Goal: Browse casually: Explore the website without a specific task or goal

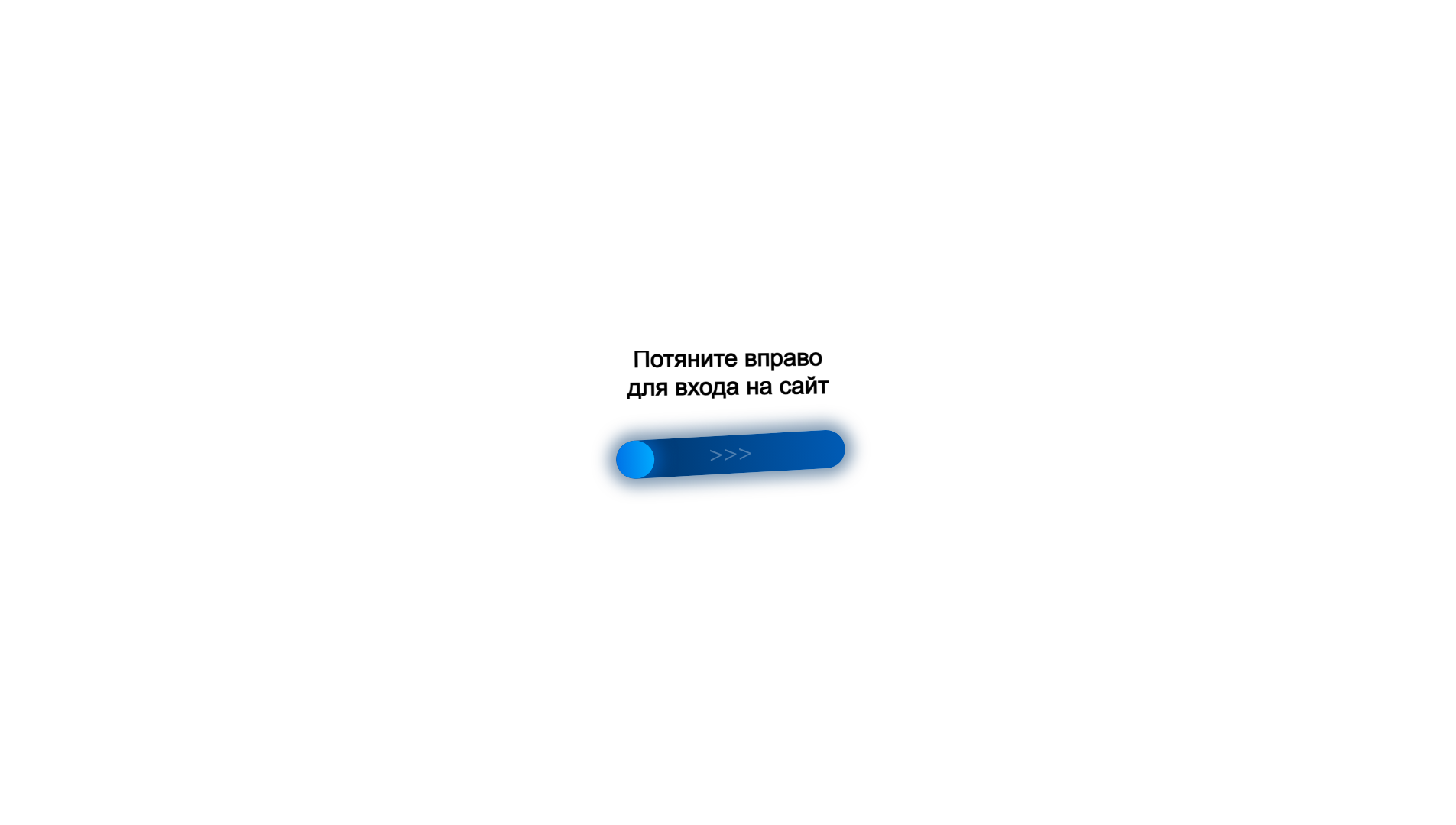
scroll to position [2181, 0]
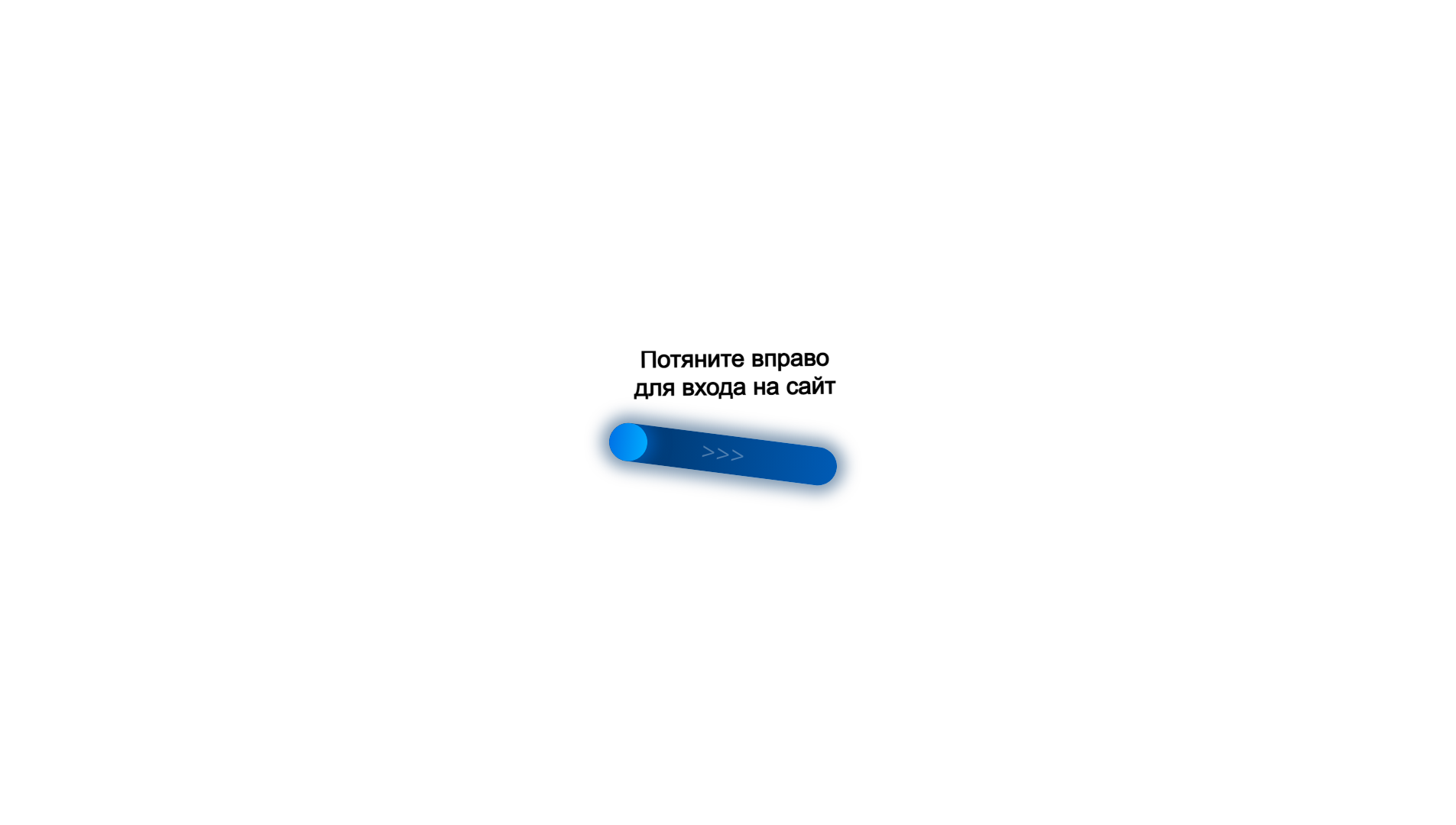
scroll to position [2188, 0]
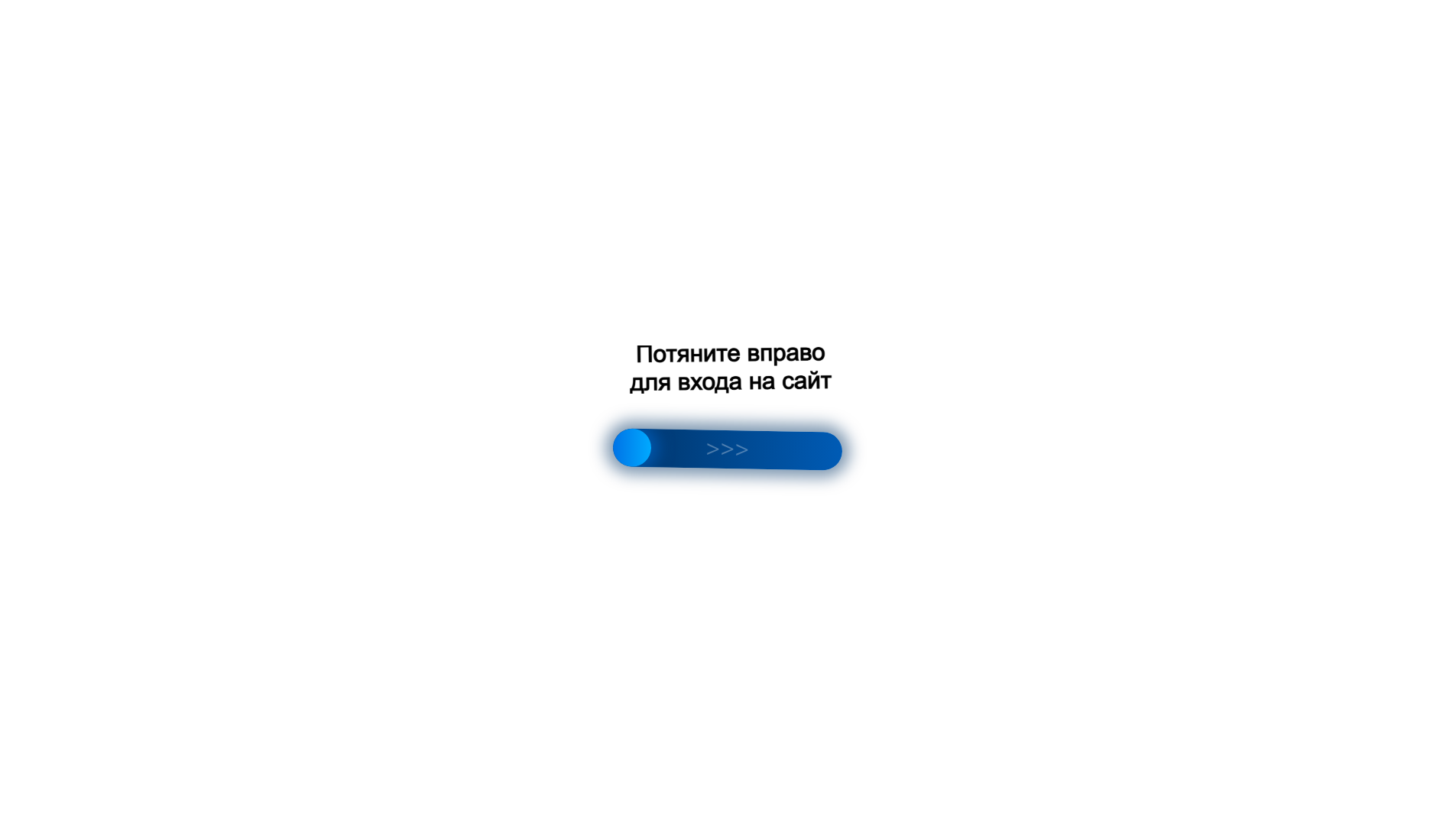
scroll to position [2164, 0]
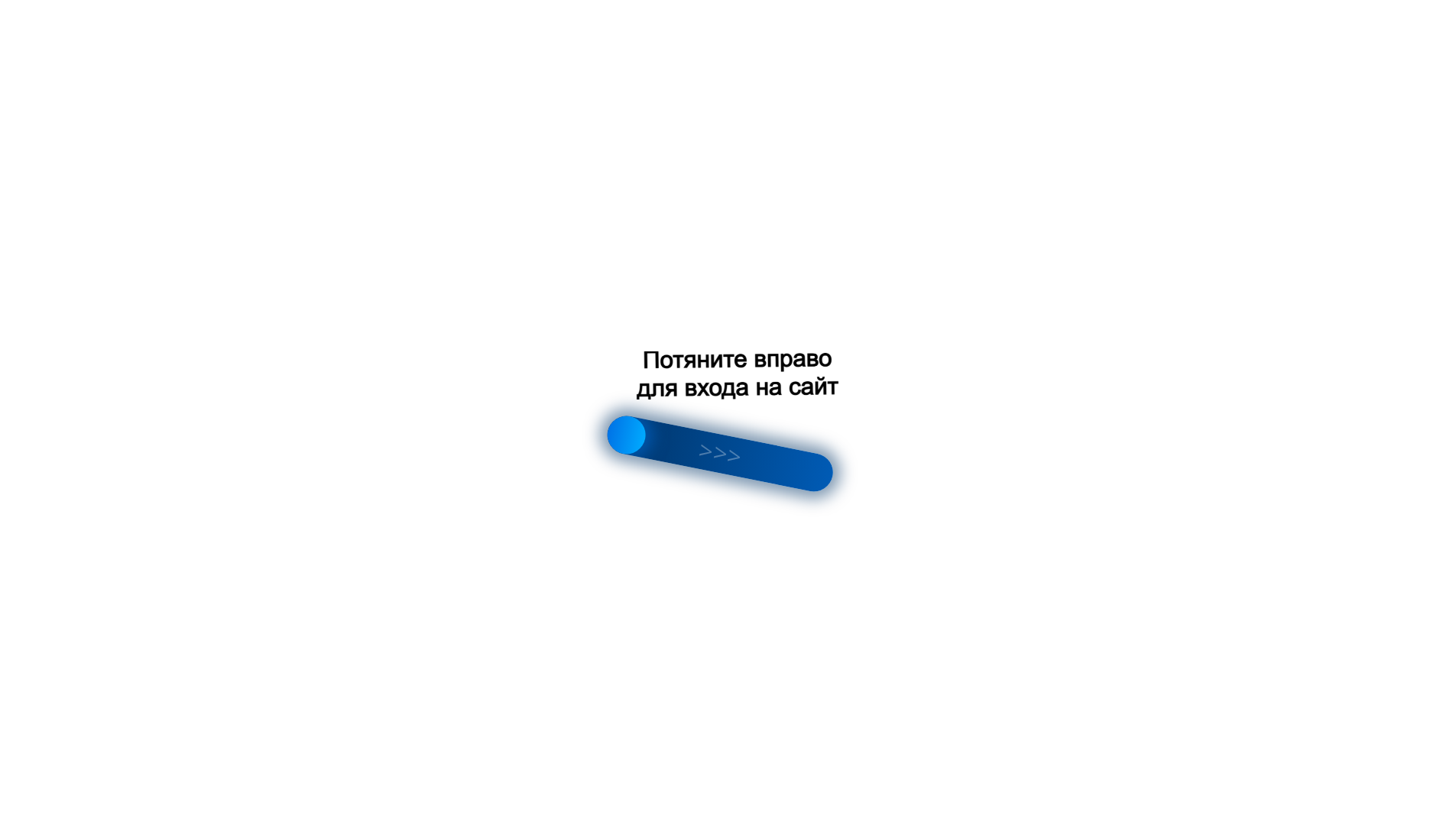
scroll to position [384, 0]
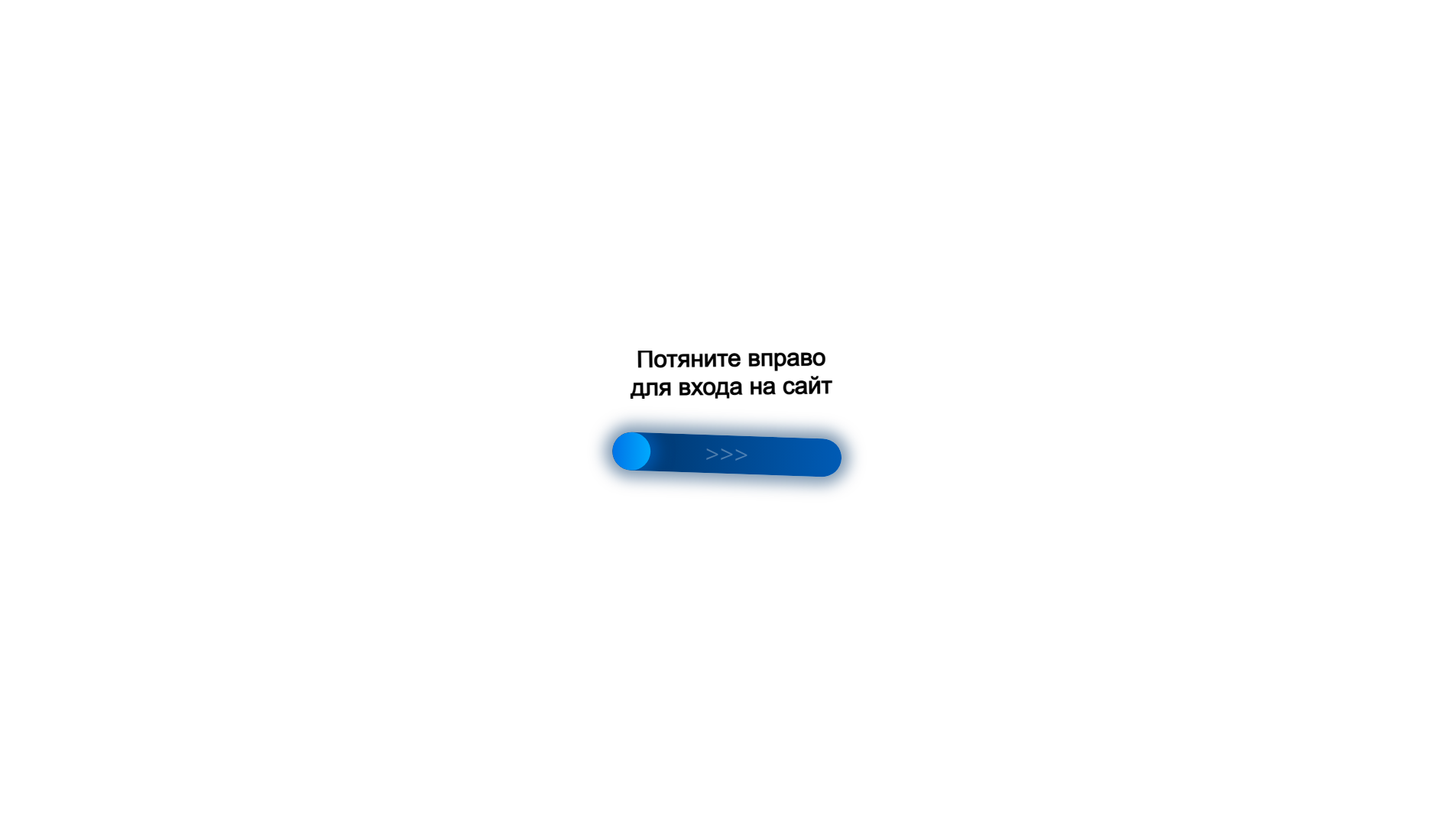
scroll to position [2459, 0]
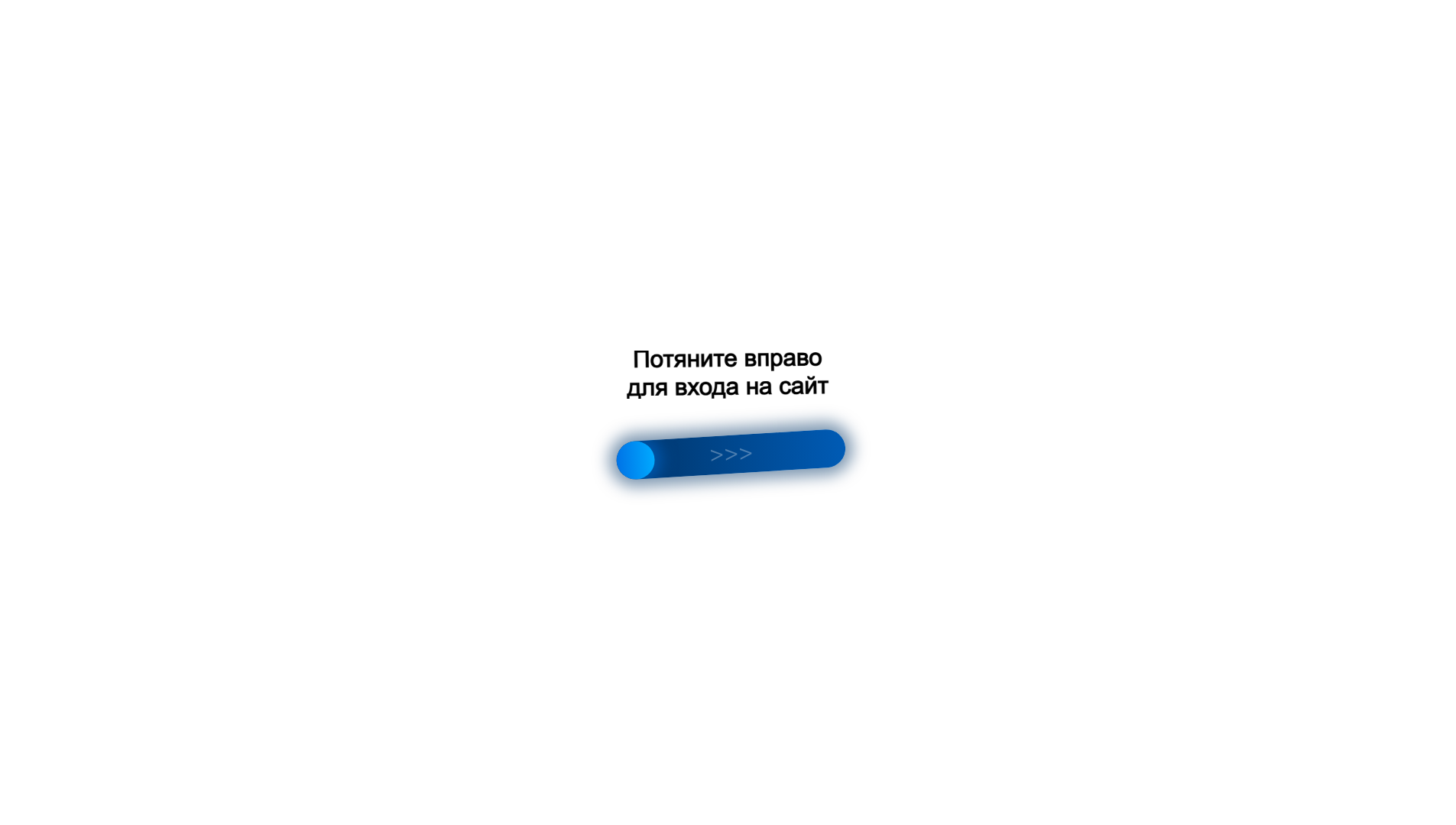
scroll to position [2116, 0]
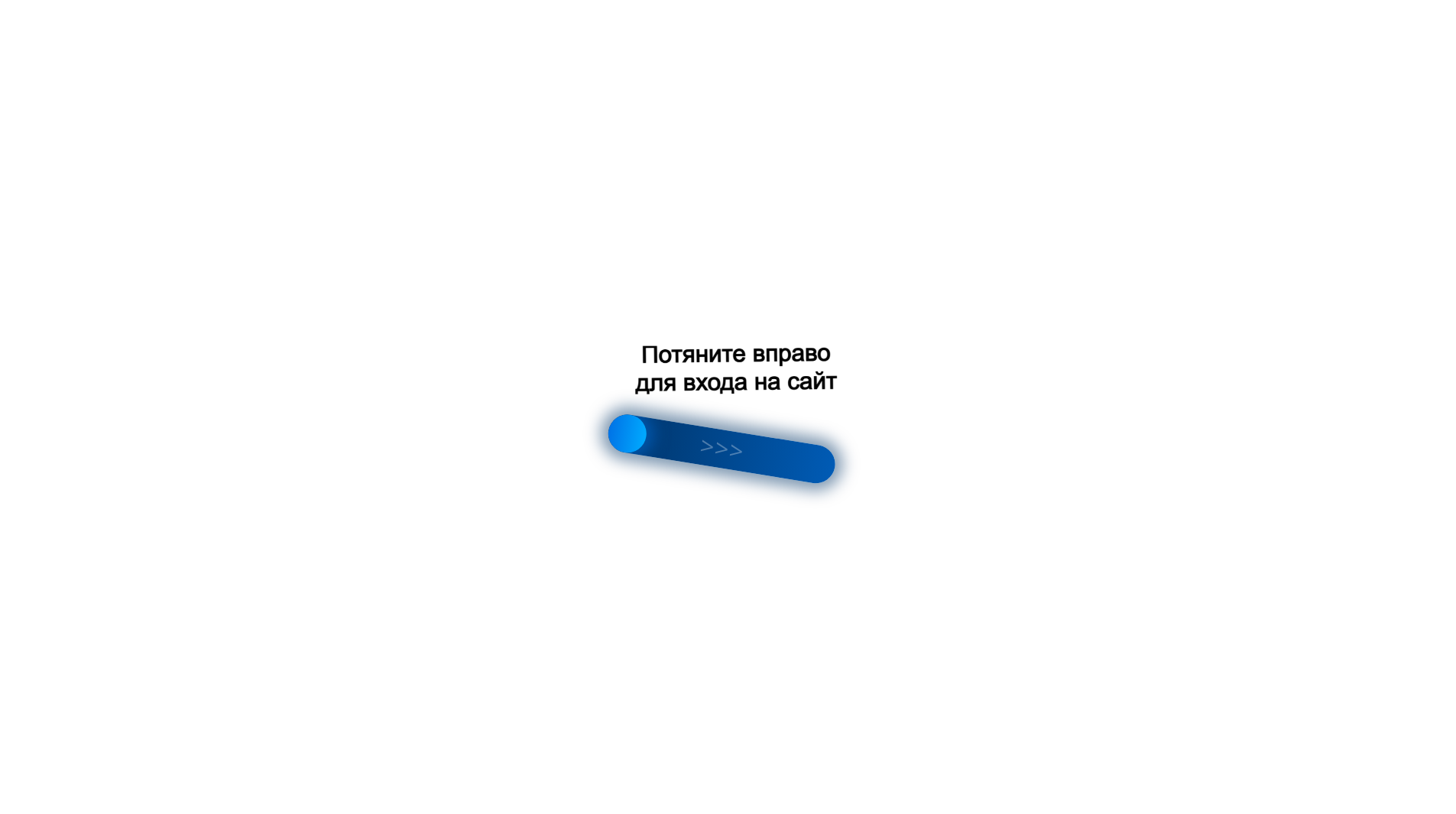
scroll to position [72, 0]
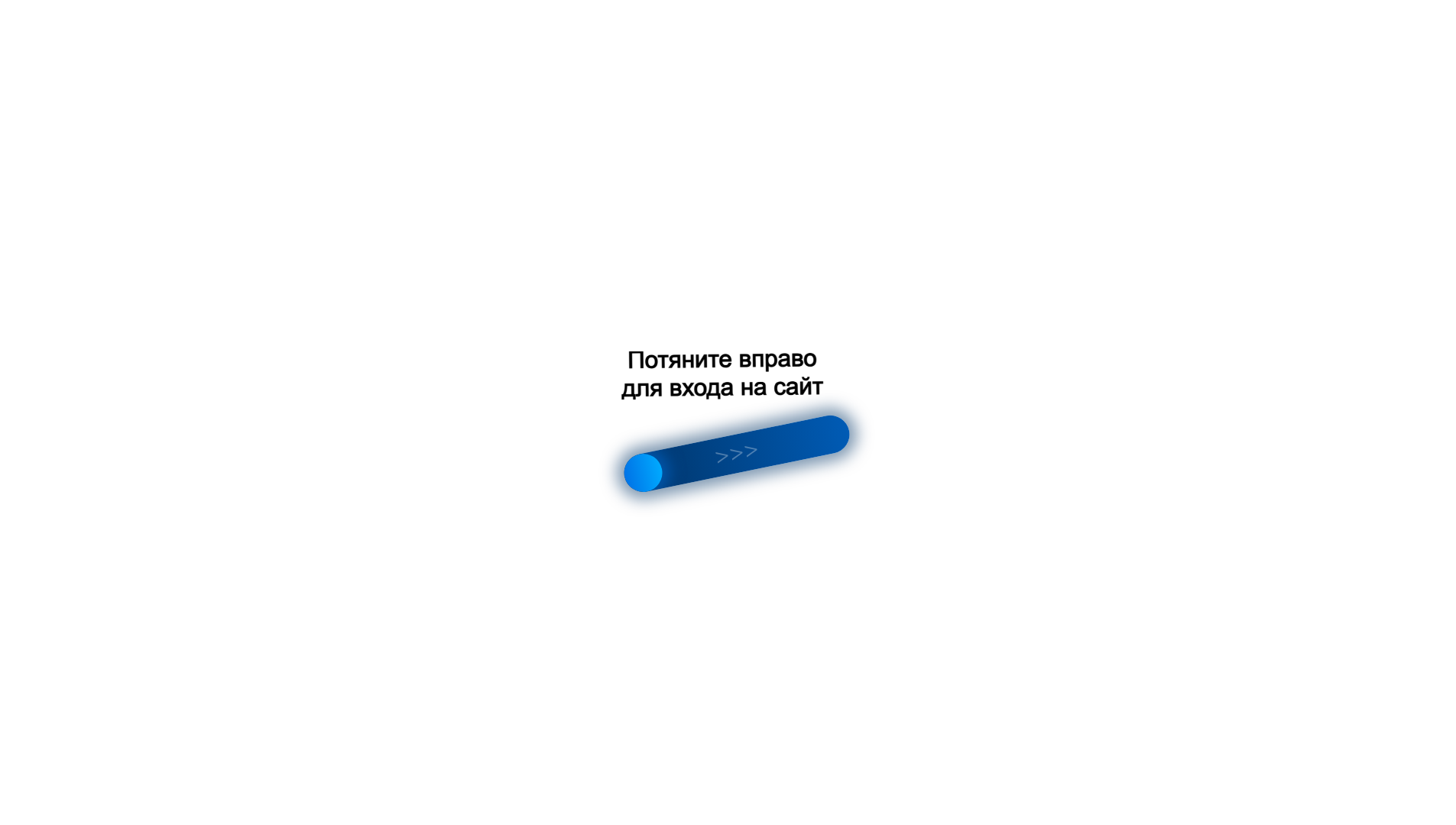
scroll to position [2106, 0]
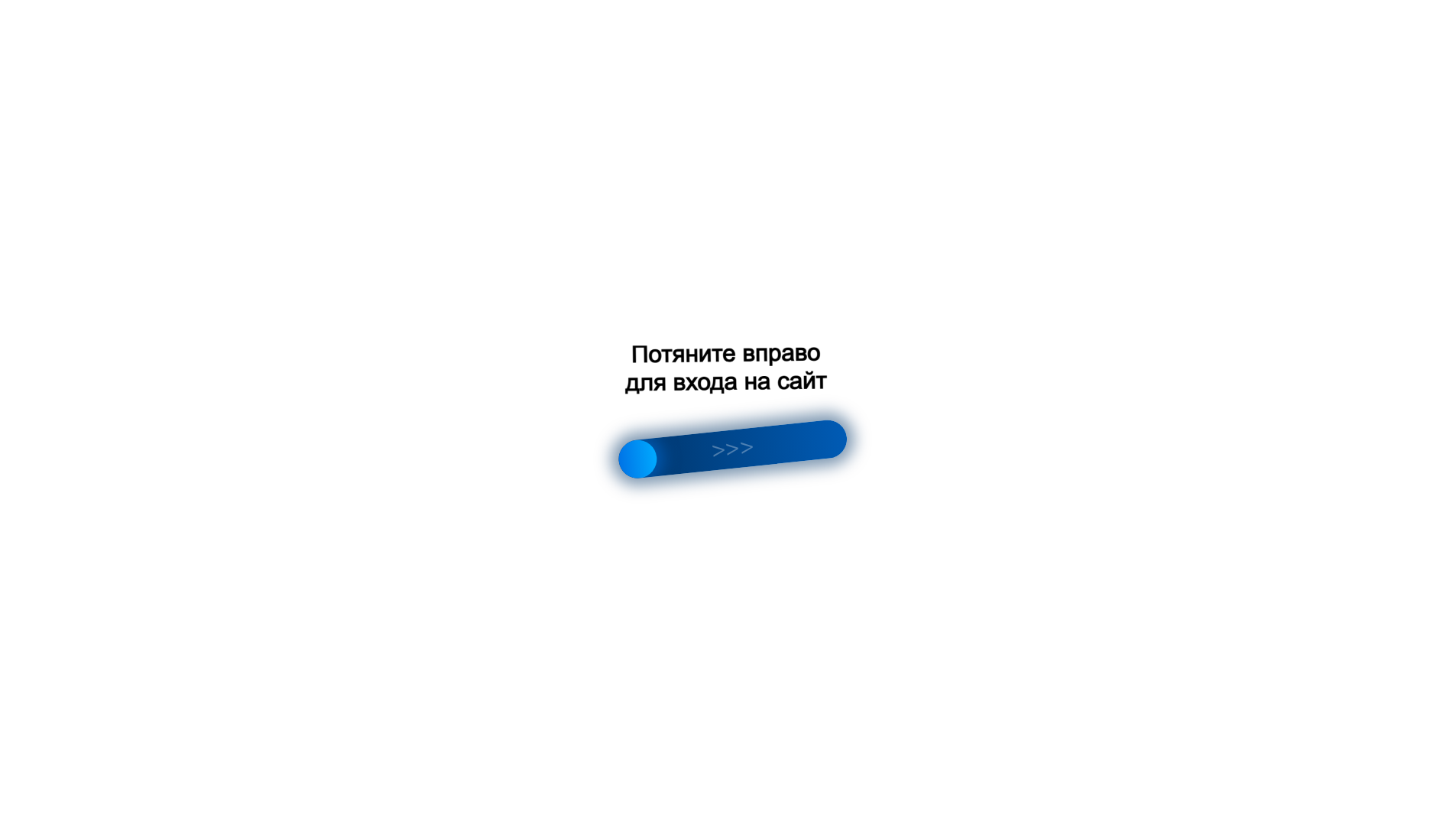
scroll to position [87, 0]
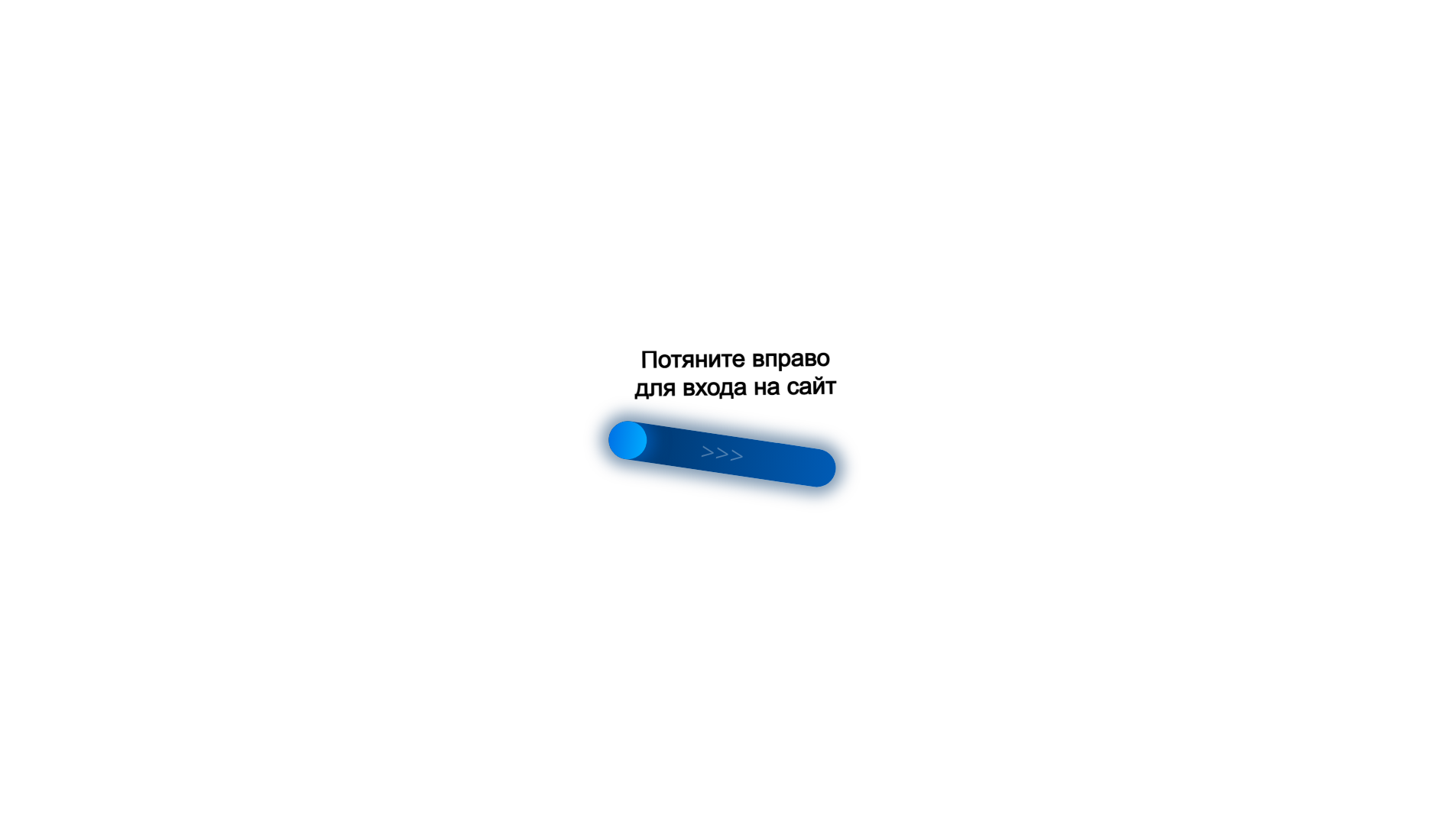
scroll to position [2106, 0]
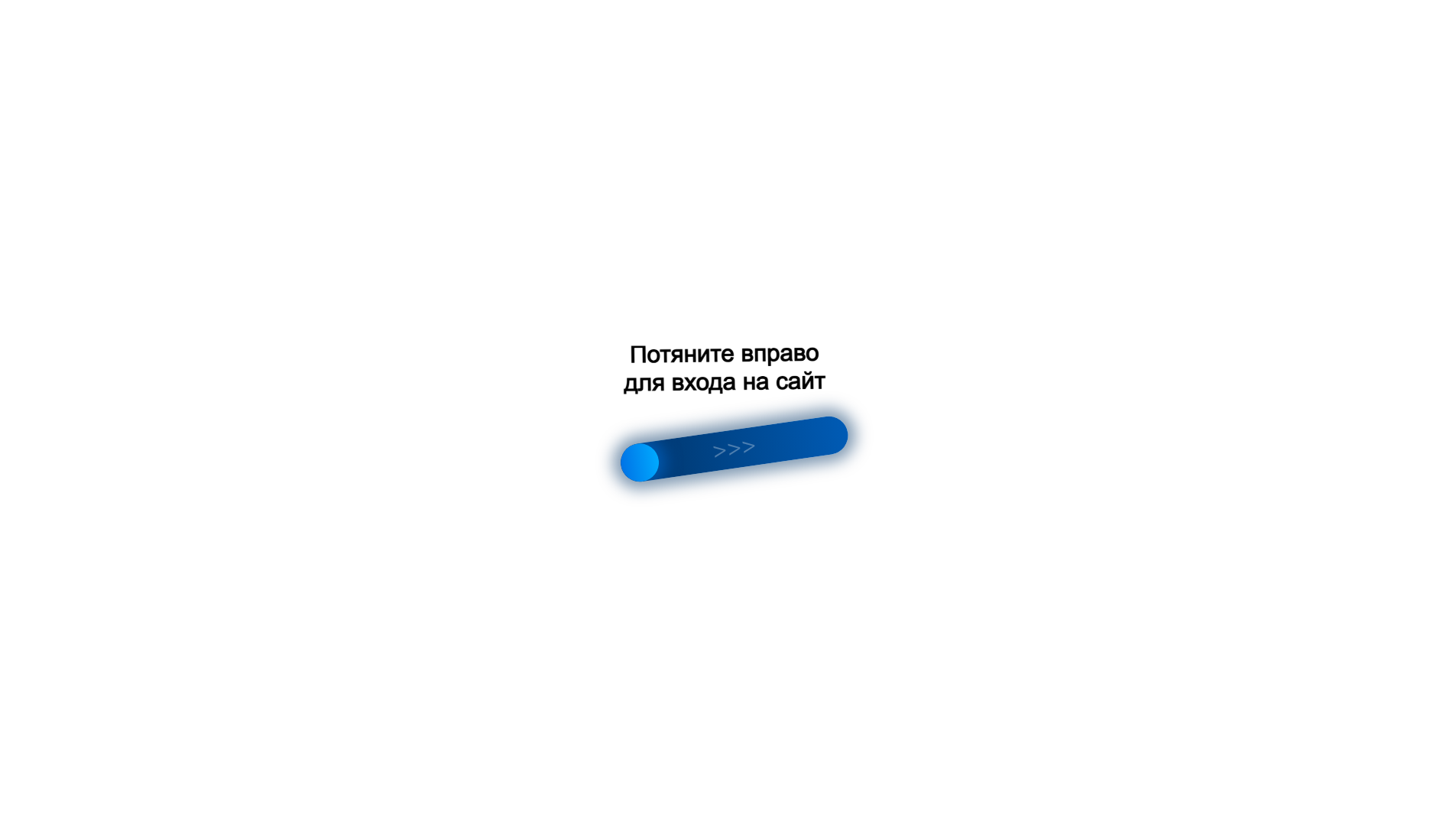
scroll to position [49, 0]
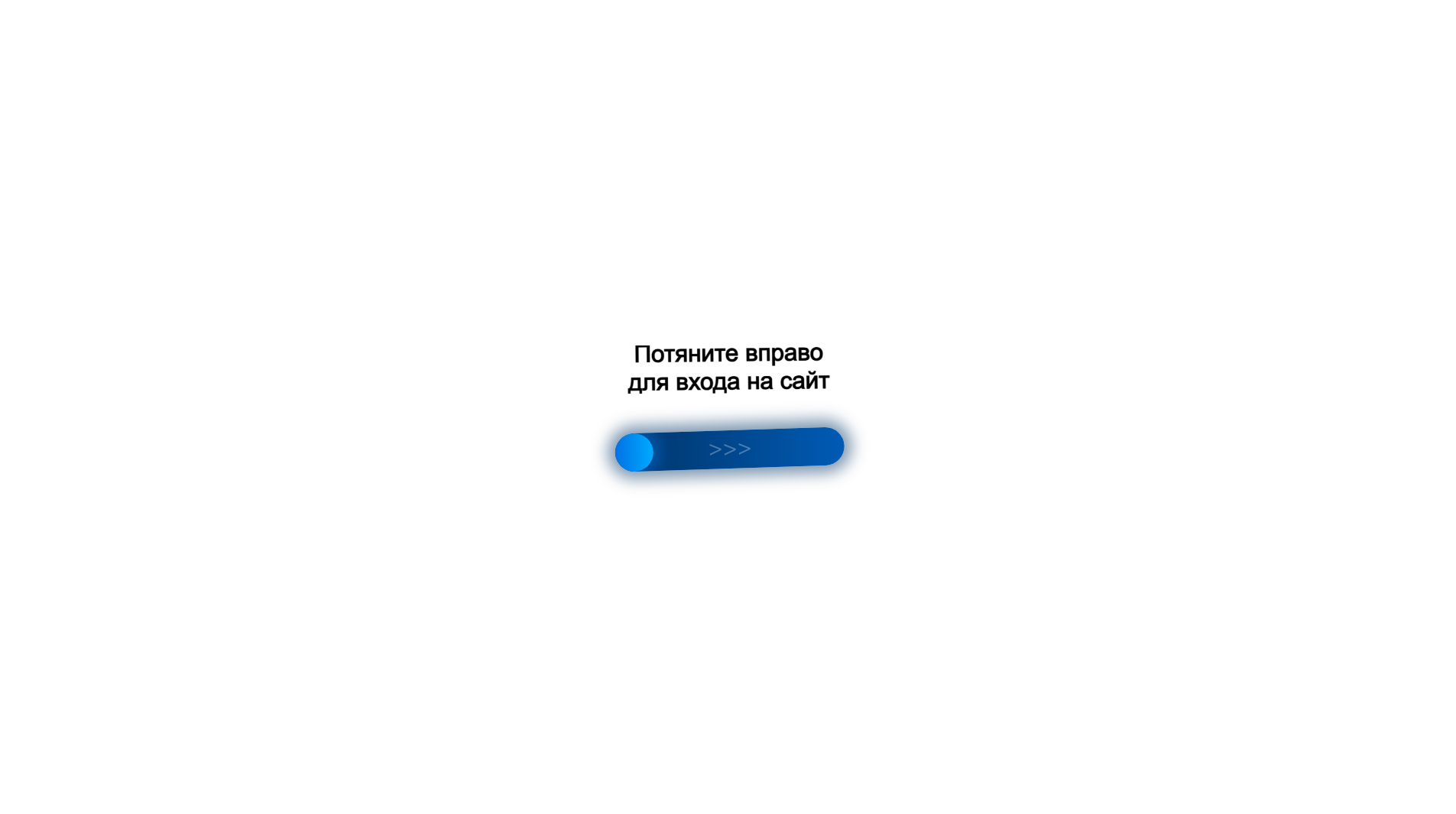
scroll to position [141, 0]
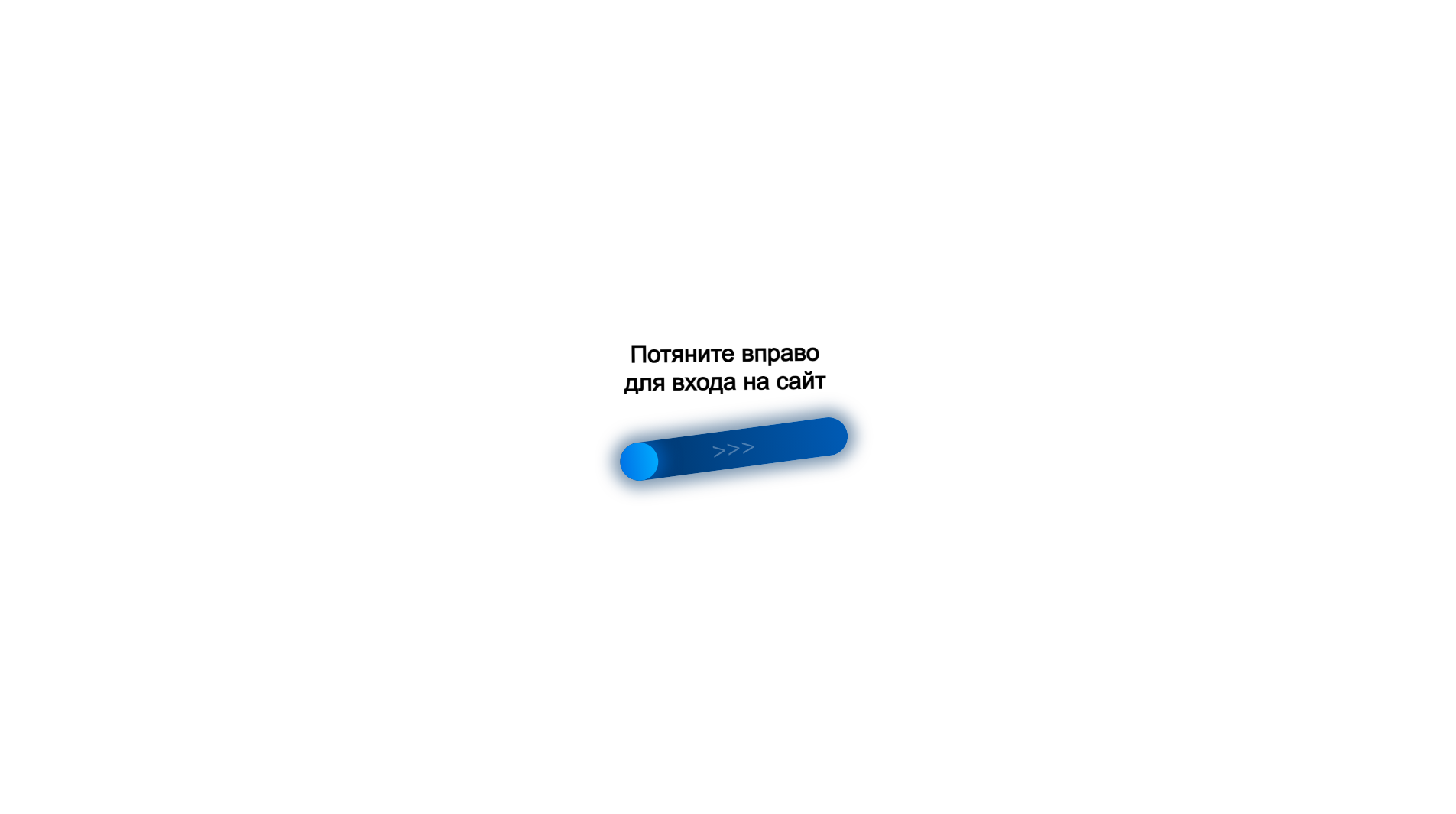
scroll to position [81, 0]
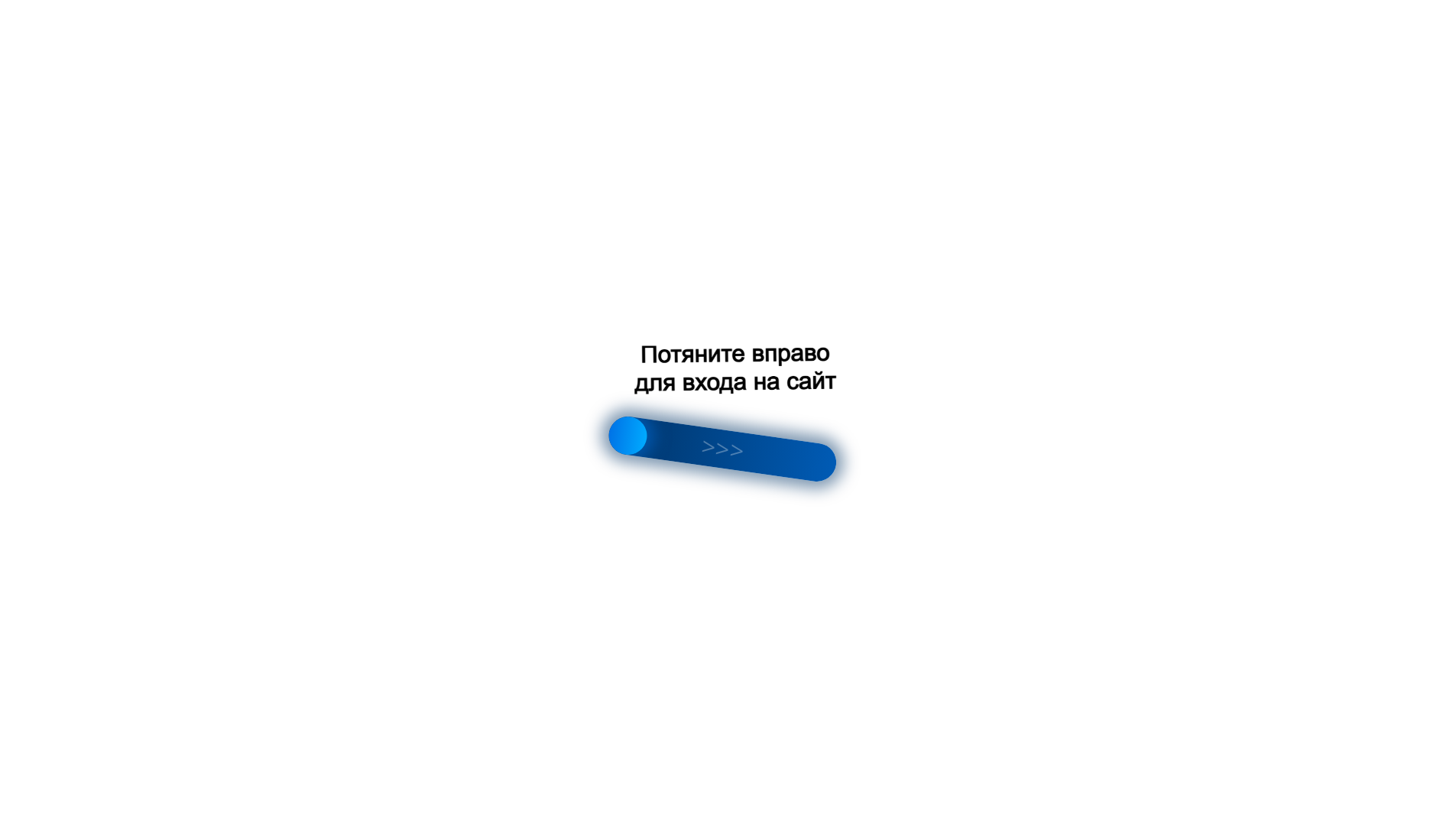
scroll to position [111, 0]
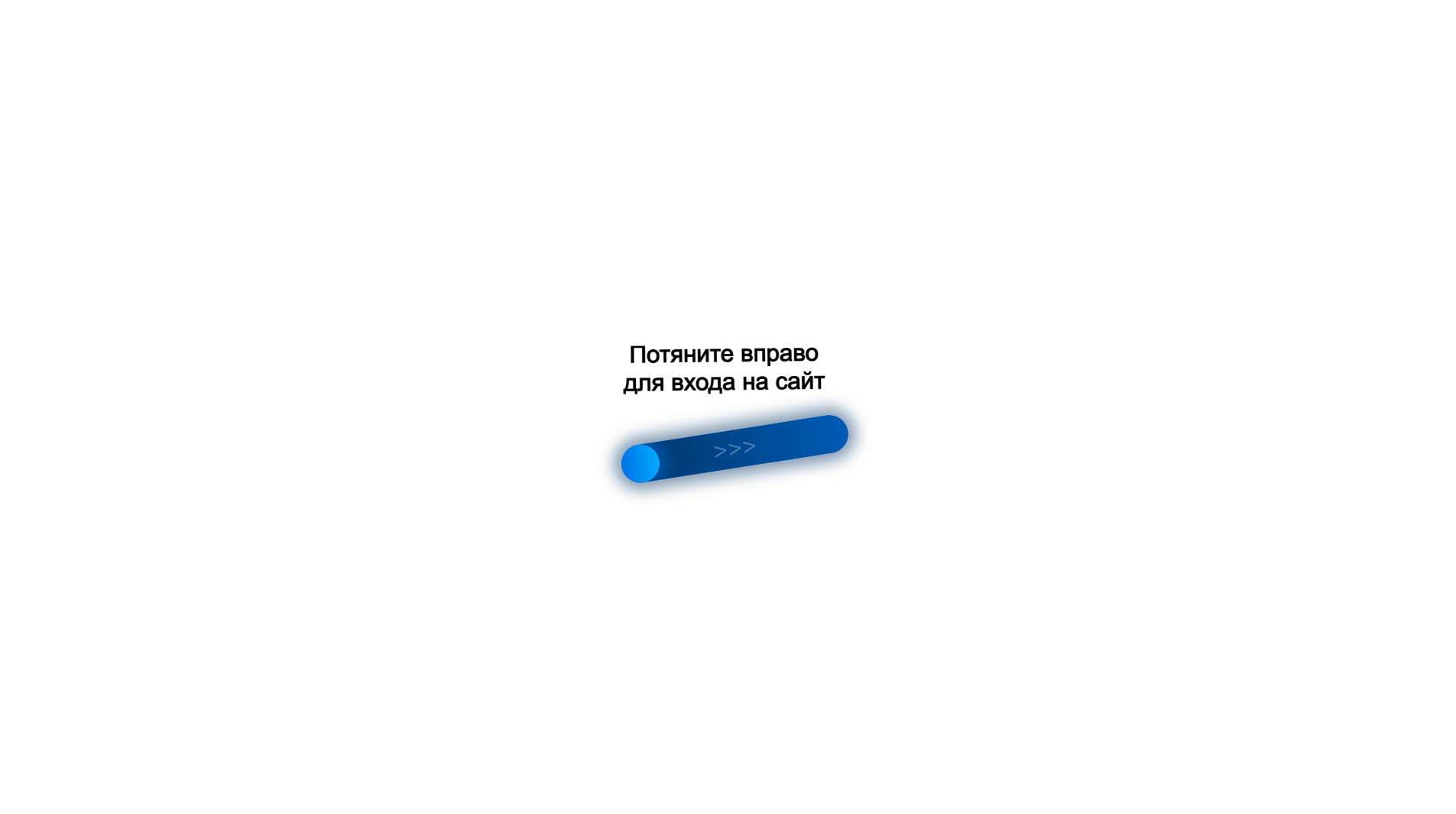
scroll to position [2156, 0]
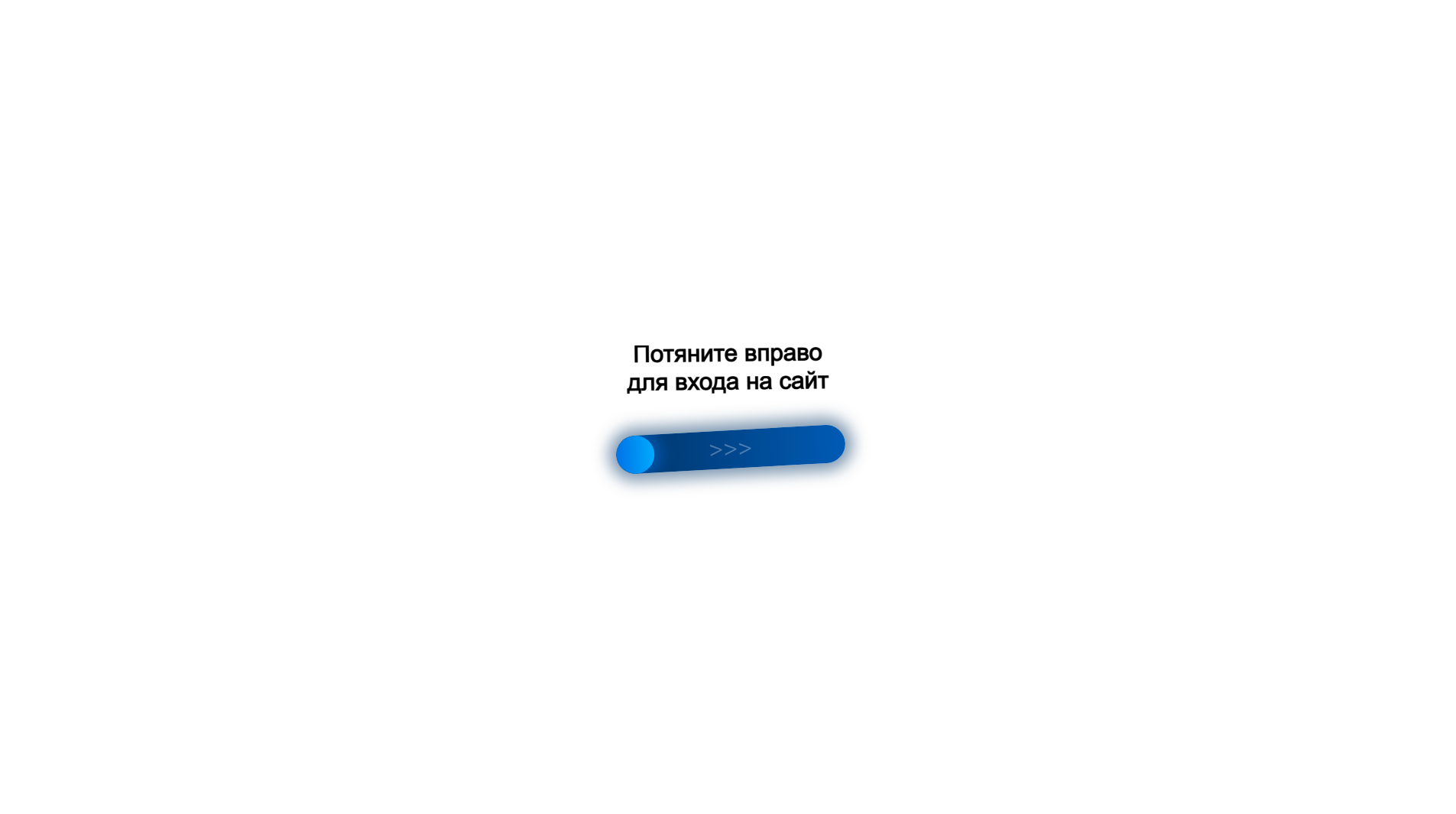
scroll to position [2146, 0]
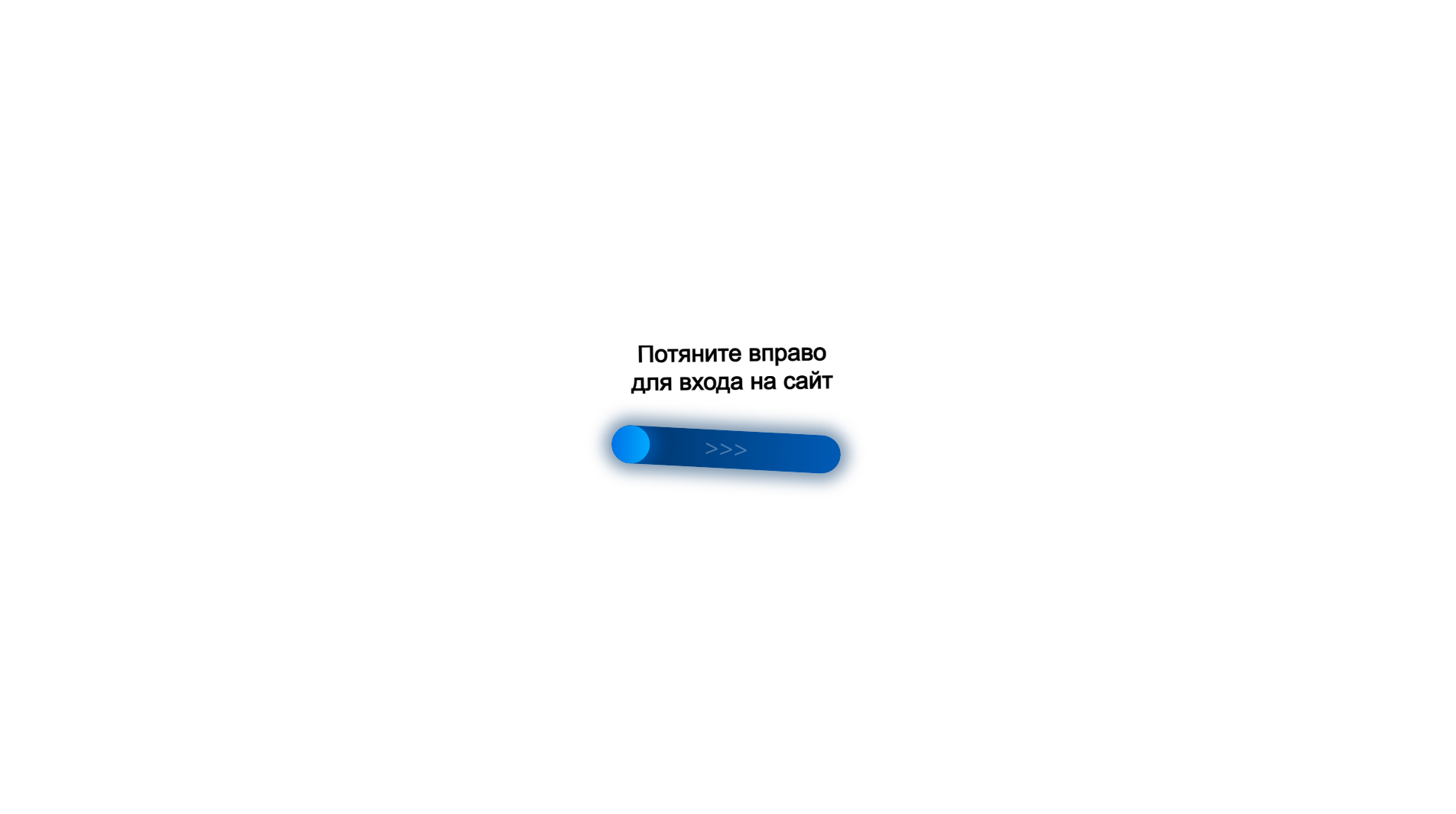
scroll to position [79, 0]
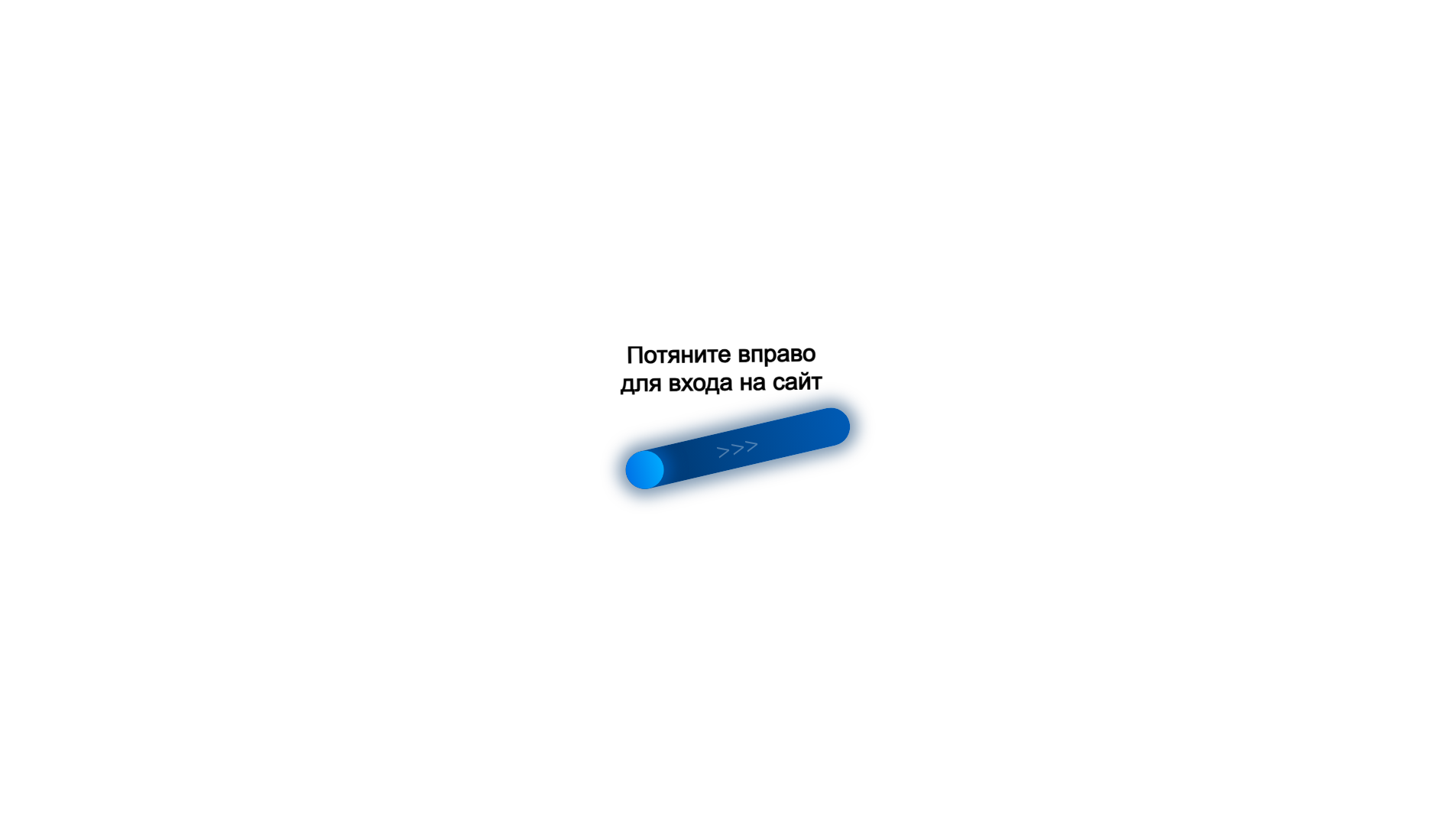
scroll to position [135, 0]
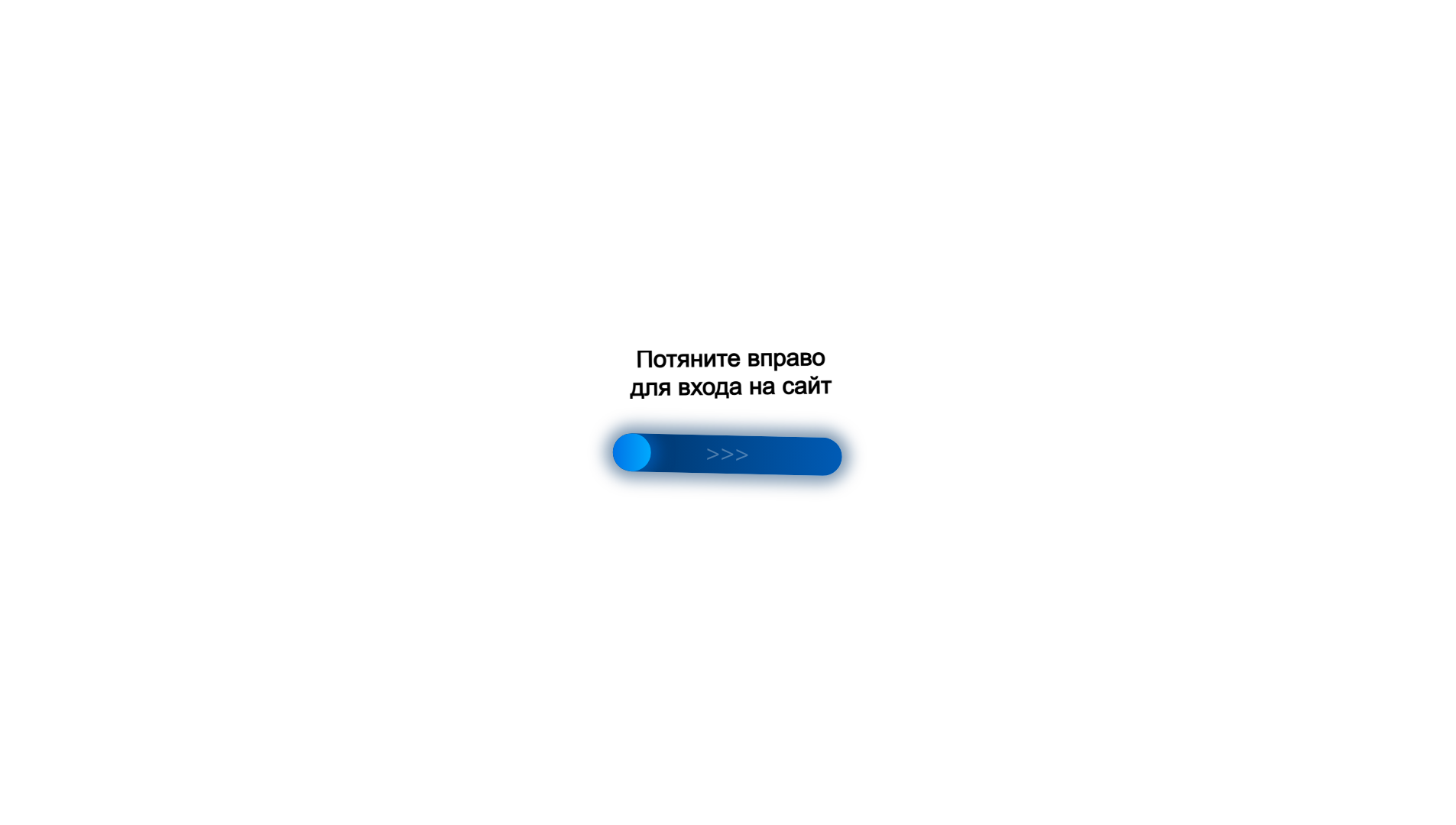
scroll to position [2223, 0]
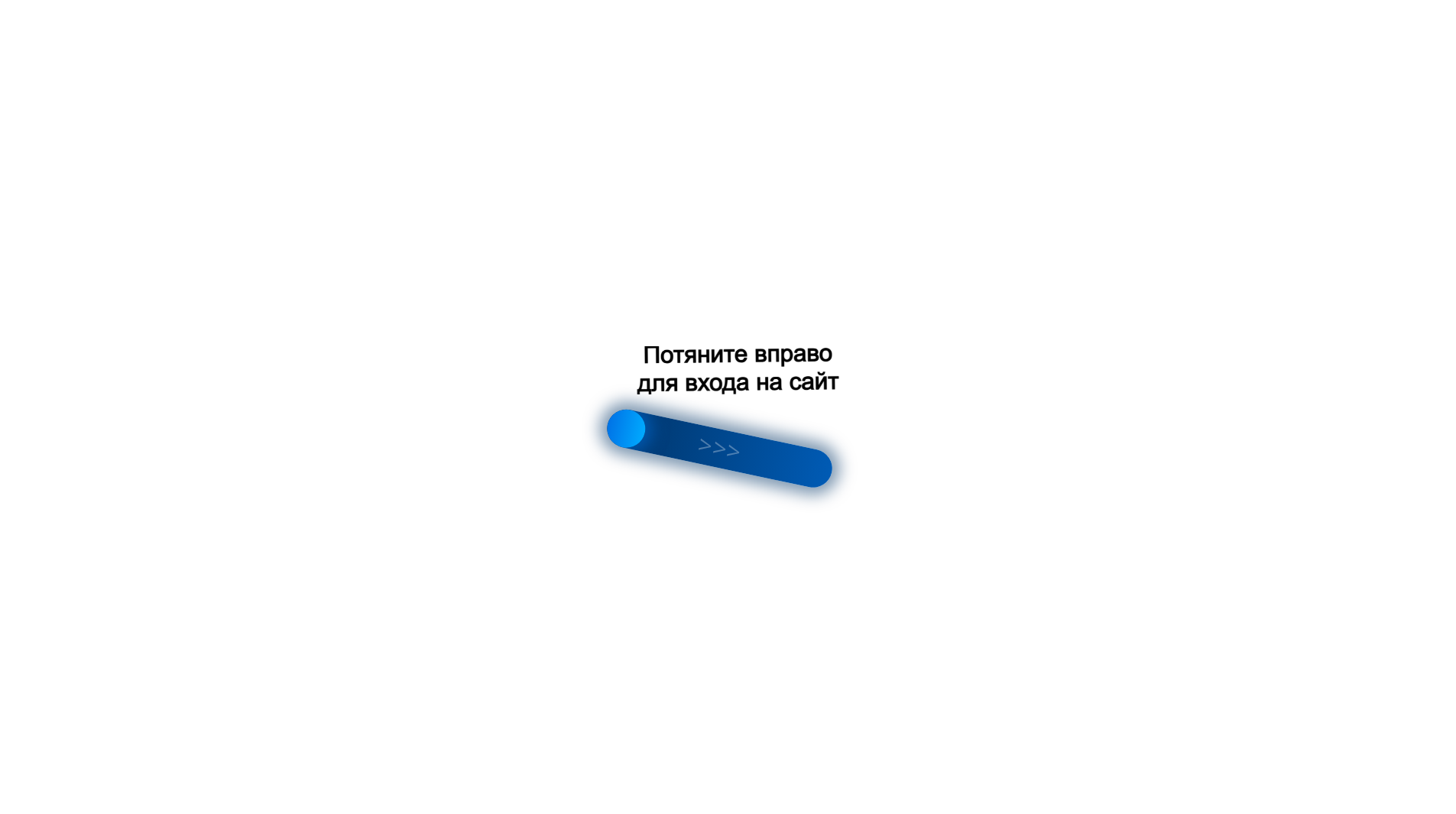
scroll to position [71, 0]
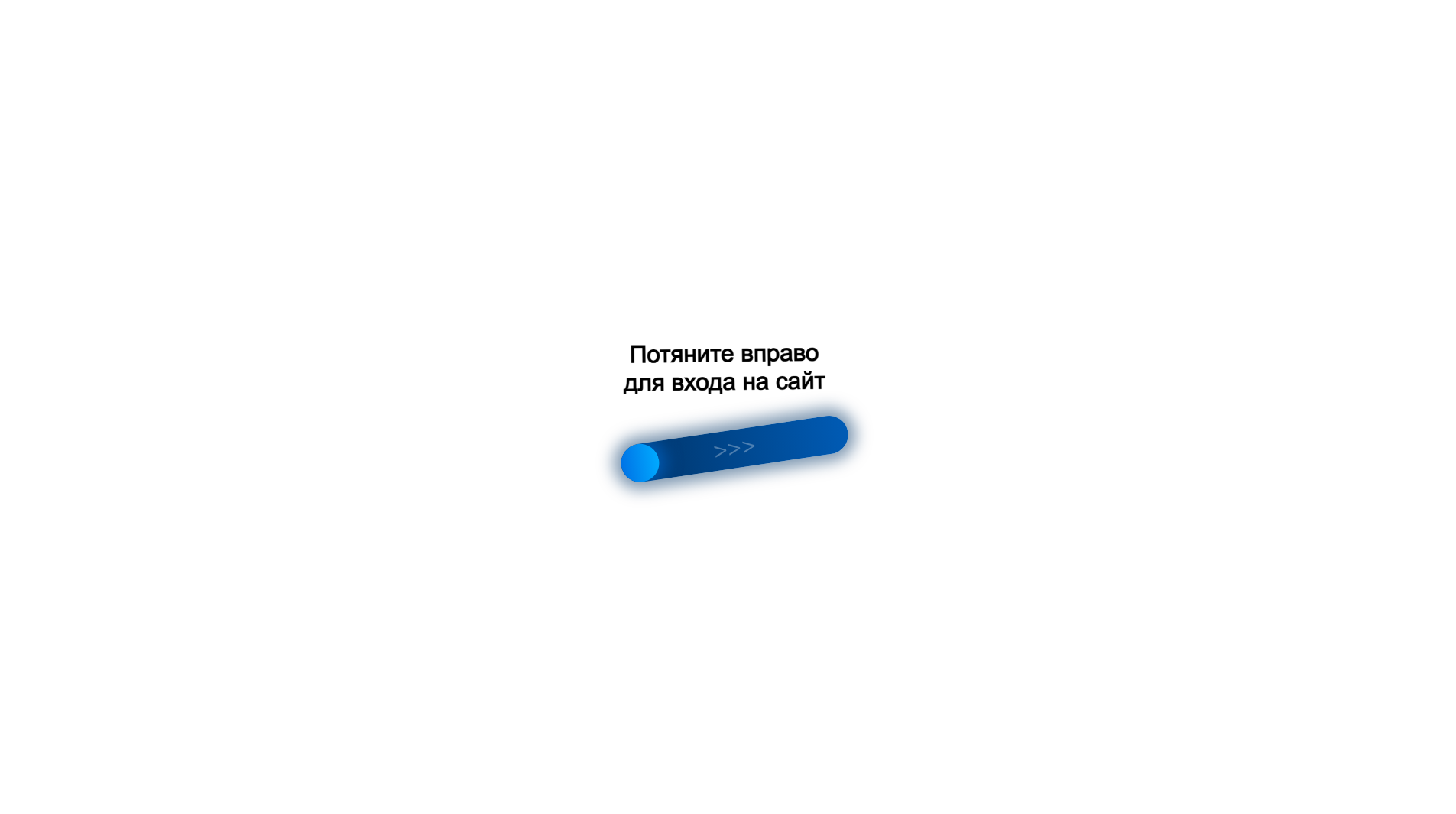
scroll to position [33, 0]
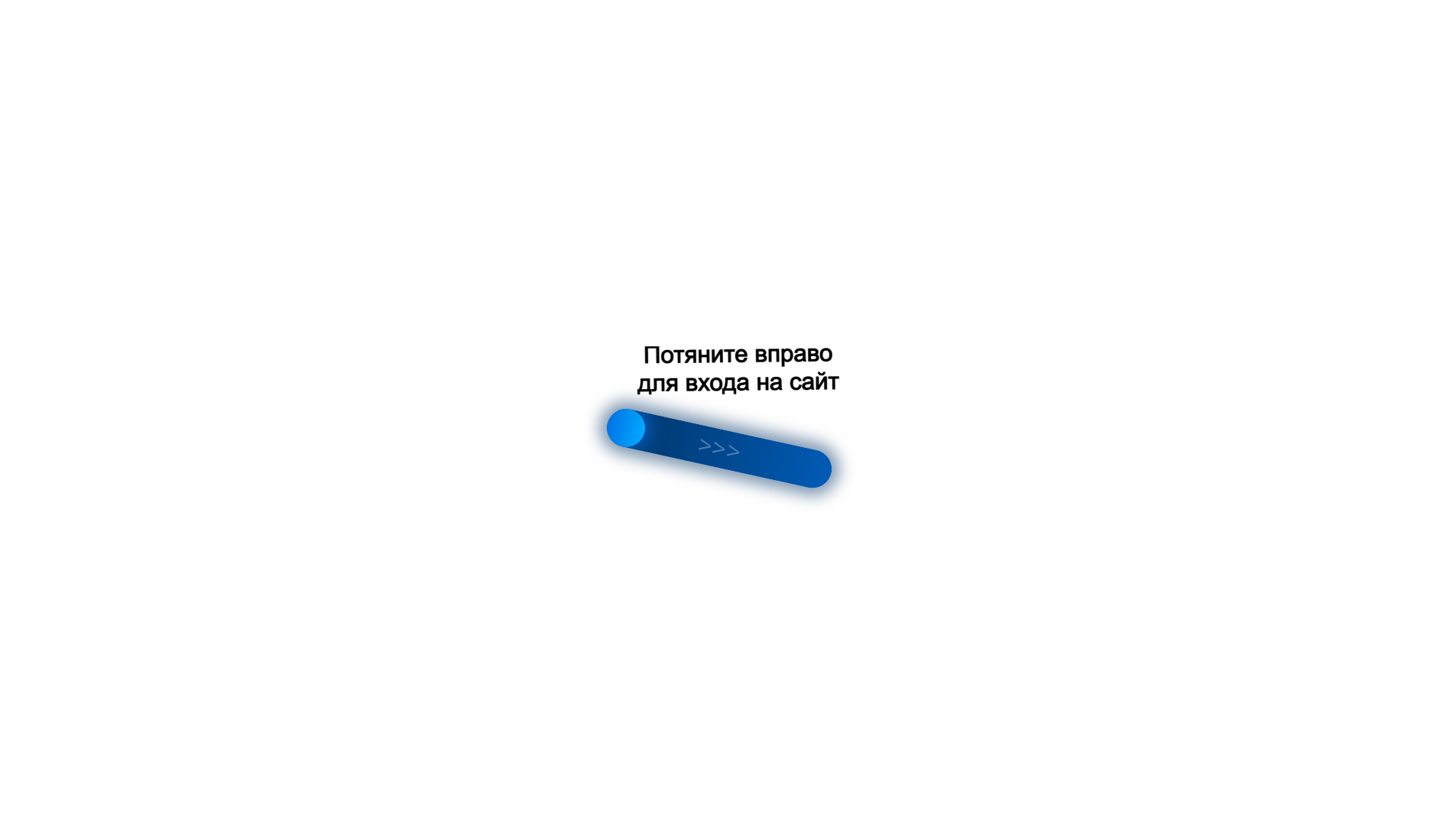
scroll to position [2676, 0]
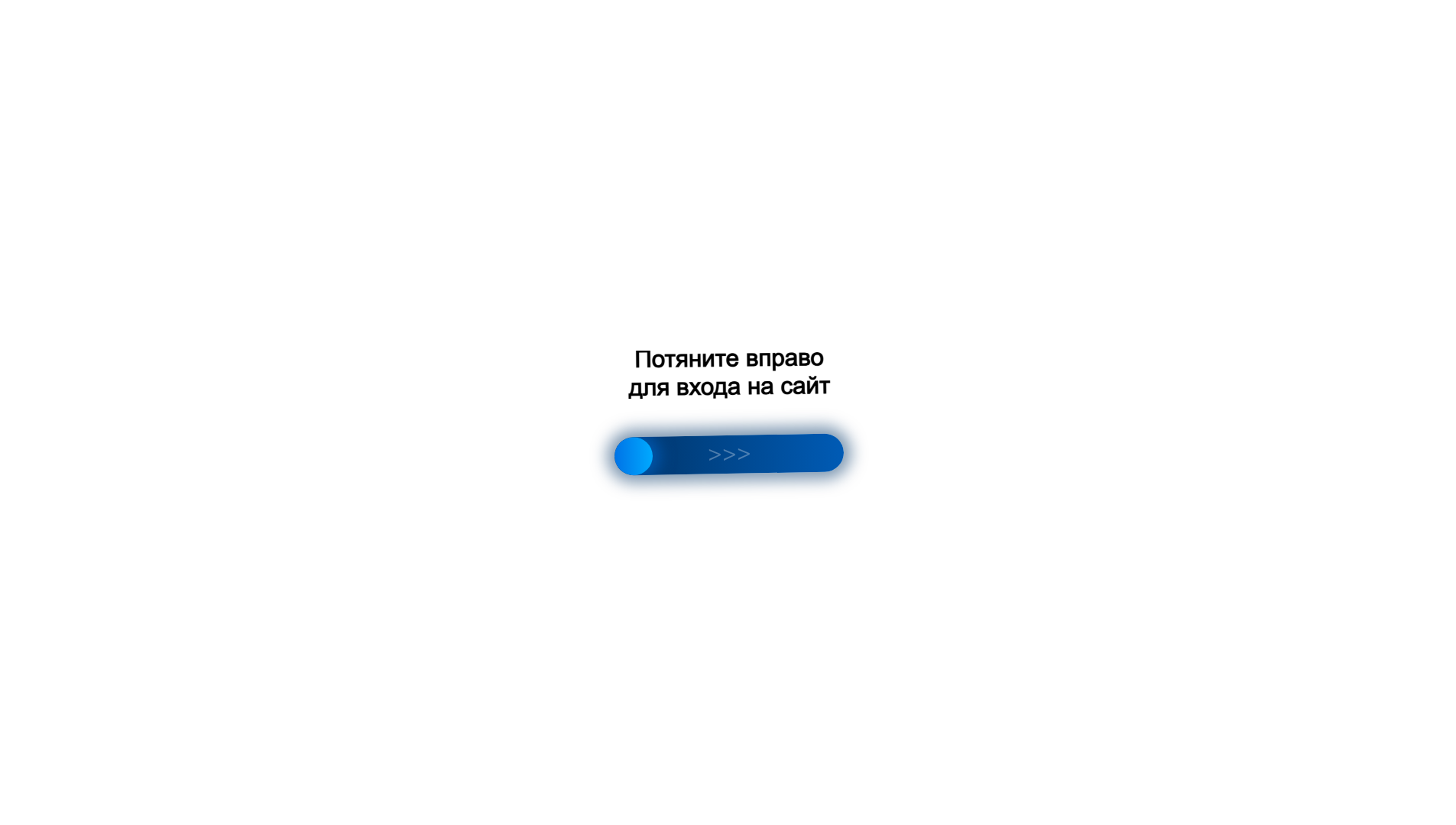
scroll to position [2064, 0]
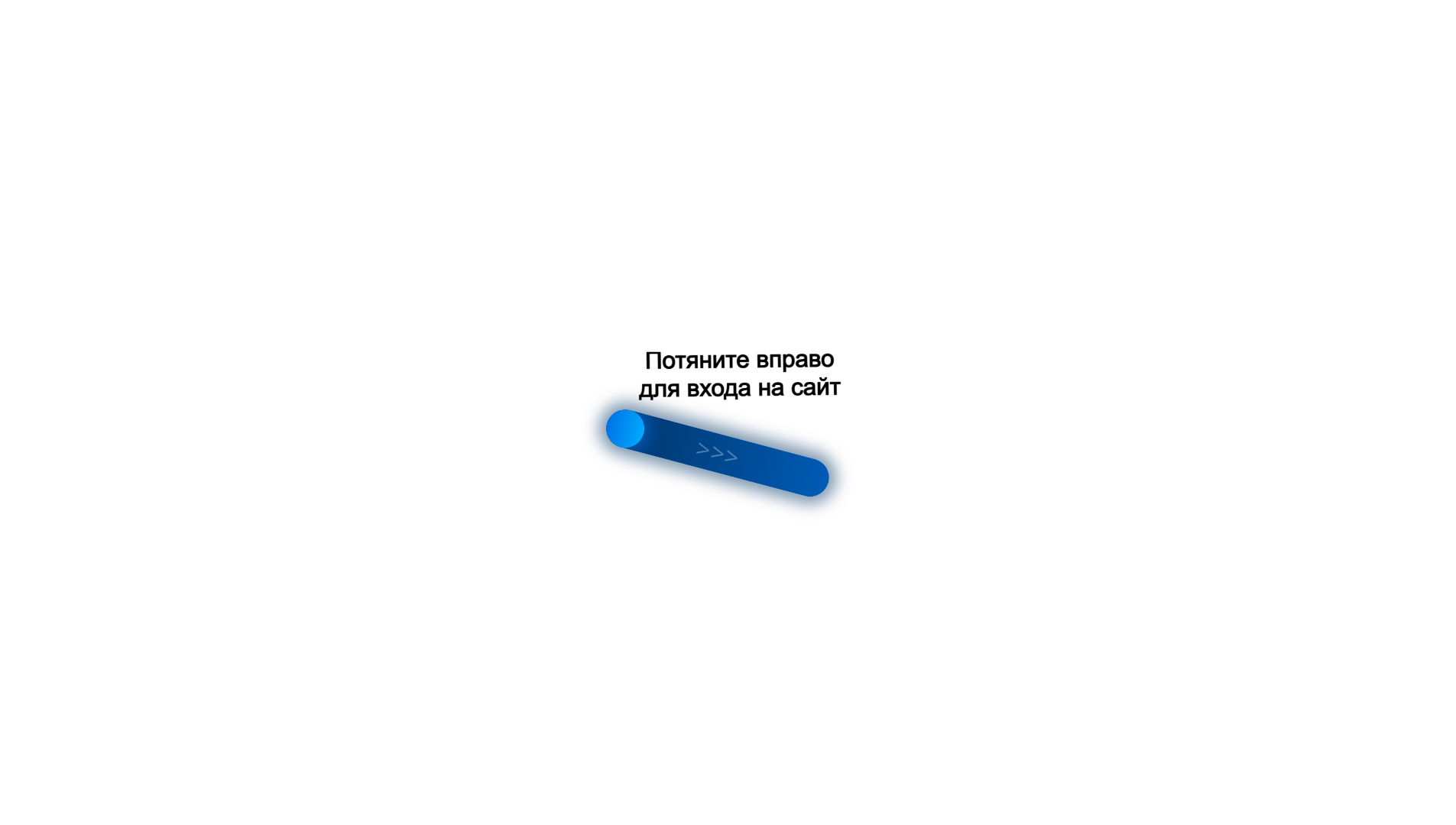
scroll to position [2116, 0]
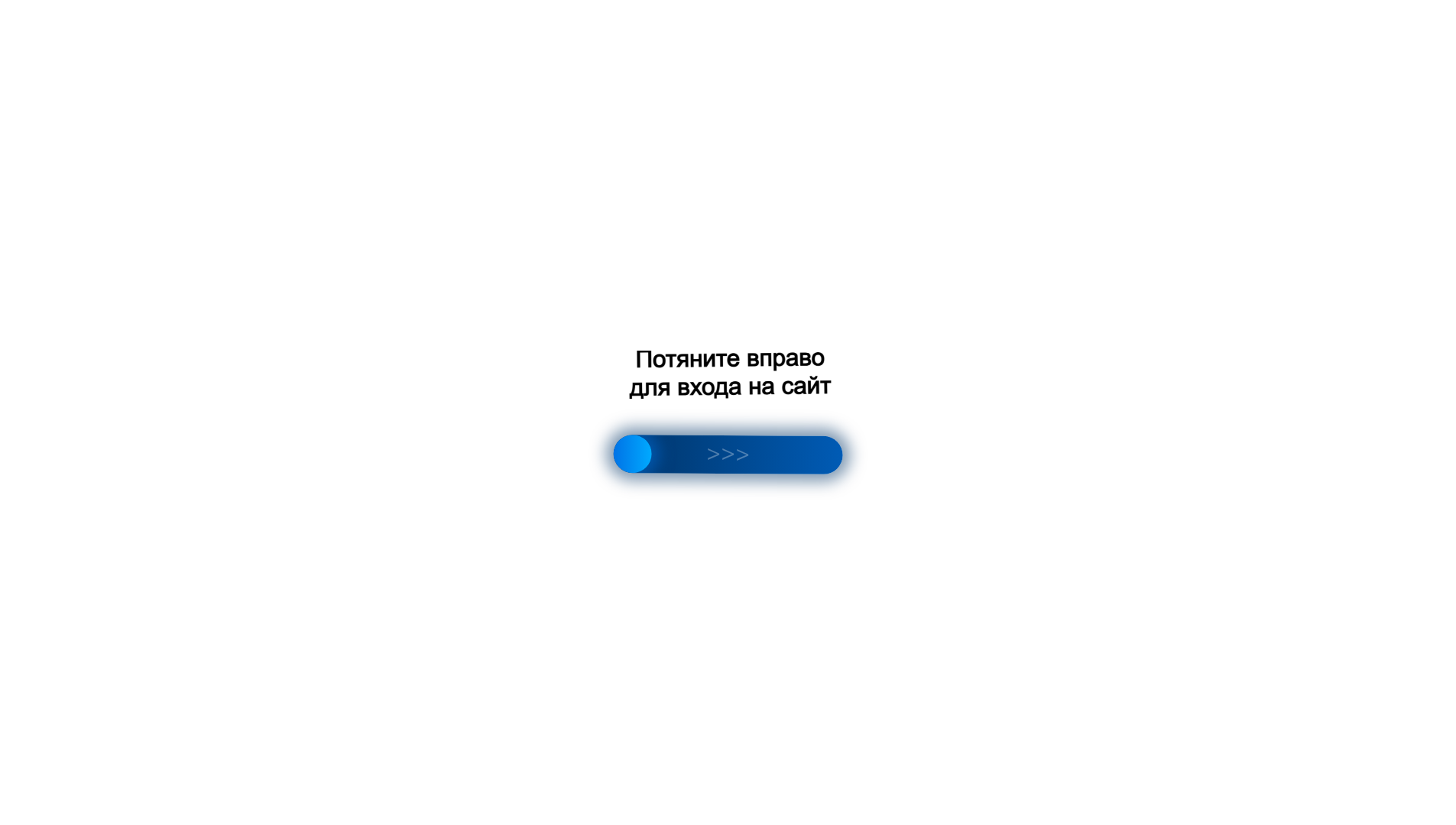
scroll to position [2103, 0]
